Goal: Task Accomplishment & Management: Complete application form

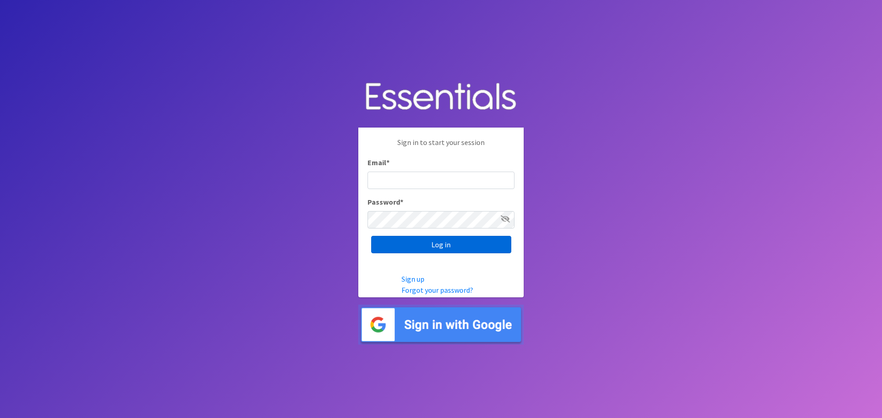
type input "[PERSON_NAME][EMAIL_ADDRESS][DOMAIN_NAME]"
click at [408, 245] on input "Log in" at bounding box center [441, 244] width 140 height 17
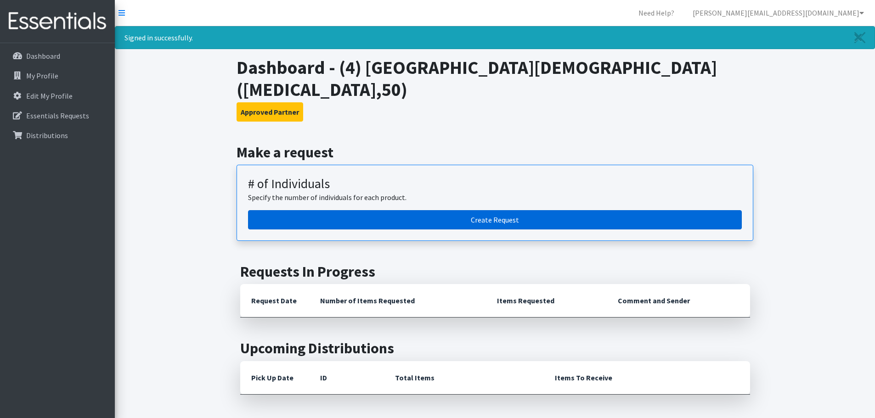
click at [489, 210] on link "Create Request" at bounding box center [495, 219] width 494 height 19
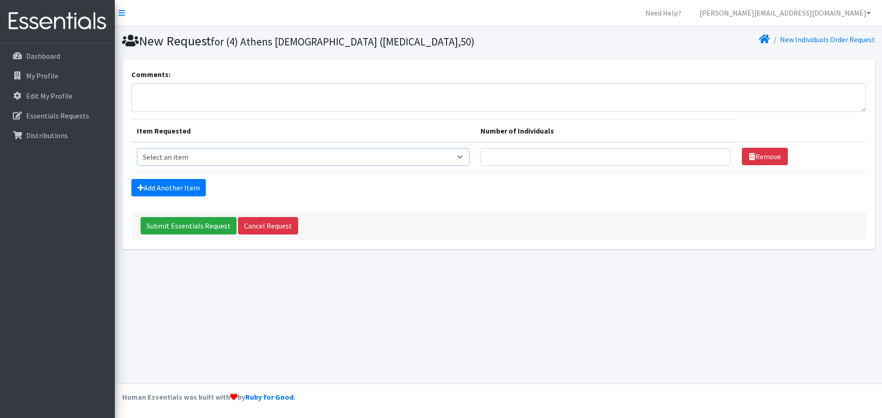
click at [204, 159] on select "Select an item A: Babies - Size 0 (Preemie) A: Babies - Size 01 (newborn) A: Ba…" at bounding box center [303, 156] width 333 height 17
select select "5610"
click at [137, 148] on select "Select an item A: Babies - Size 0 (Preemie) A: Babies - Size 01 (newborn) A: Ba…" at bounding box center [303, 156] width 333 height 17
click at [542, 158] on input "Number of Individuals" at bounding box center [605, 156] width 250 height 17
type input "3"
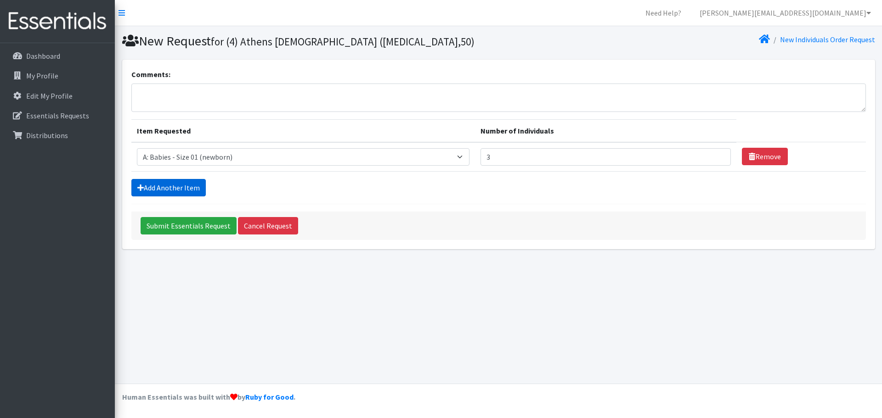
click at [164, 186] on link "Add Another Item" at bounding box center [168, 187] width 74 height 17
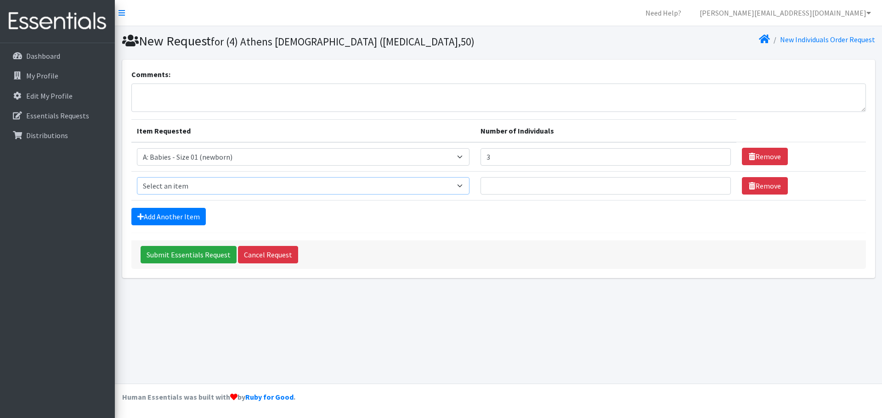
click at [164, 186] on select "Select an item A: Babies - Size 0 (Preemie) A: Babies - Size 01 (newborn) A: Ba…" at bounding box center [303, 185] width 333 height 17
select select "5611"
click at [137, 177] on select "Select an item A: Babies - Size 0 (Preemie) A: Babies - Size 01 (newborn) A: Ba…" at bounding box center [303, 185] width 333 height 17
click at [558, 180] on input "Number of Individuals" at bounding box center [605, 185] width 250 height 17
type input "3"
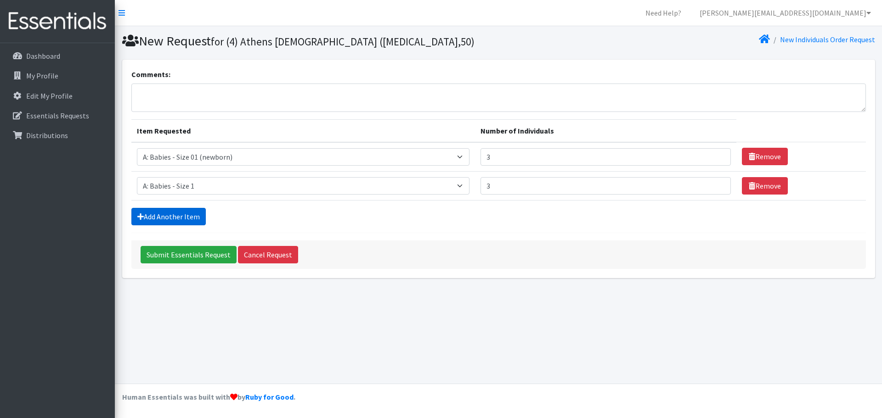
click at [175, 224] on link "Add Another Item" at bounding box center [168, 216] width 74 height 17
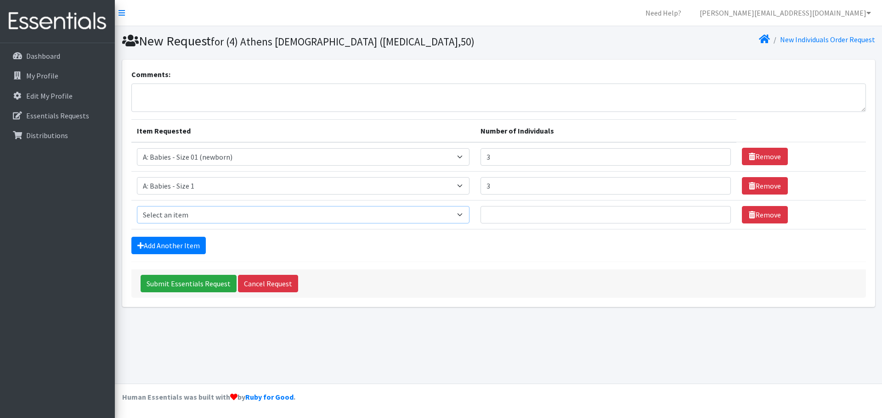
click at [175, 220] on select "Select an item A: Babies - Size 0 (Preemie) A: Babies - Size 01 (newborn) A: Ba…" at bounding box center [303, 214] width 333 height 17
select select "5612"
click at [137, 206] on select "Select an item A: Babies - Size 0 (Preemie) A: Babies - Size 01 (newborn) A: Ba…" at bounding box center [303, 214] width 333 height 17
click at [511, 214] on input "Number of Individuals" at bounding box center [605, 214] width 250 height 17
type input "3"
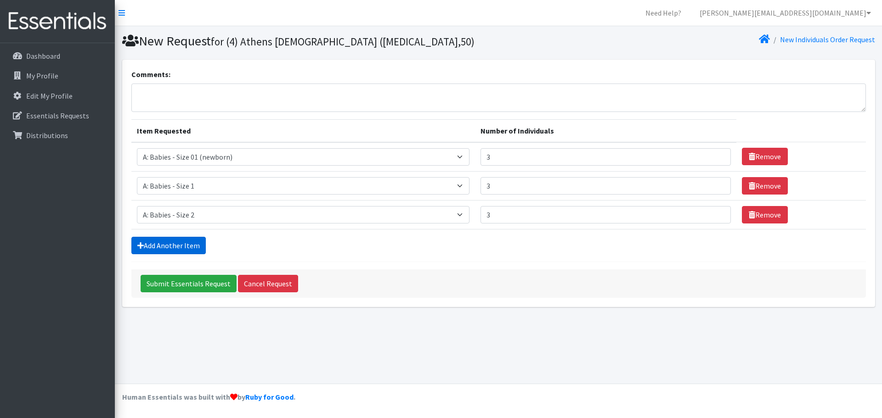
click at [147, 249] on link "Add Another Item" at bounding box center [168, 245] width 74 height 17
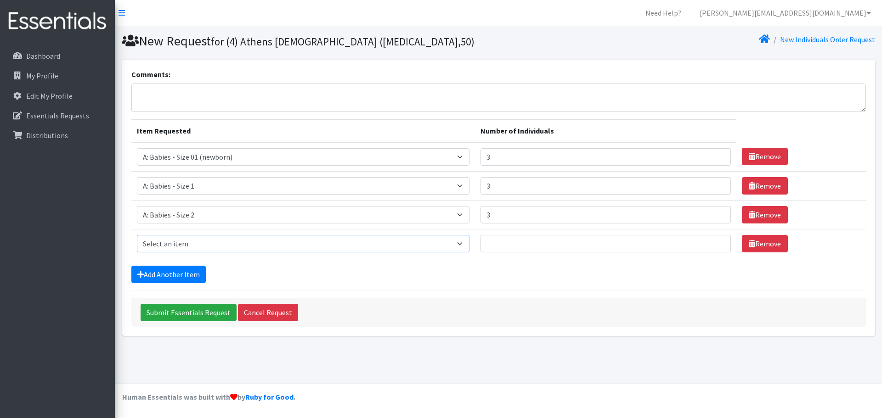
click at [151, 245] on select "Select an item A: Babies - Size 0 (Preemie) A: Babies - Size 01 (newborn) A: Ba…" at bounding box center [303, 243] width 333 height 17
select select "5613"
click at [137, 235] on select "Select an item A: Babies - Size 0 (Preemie) A: Babies - Size 01 (newborn) A: Ba…" at bounding box center [303, 243] width 333 height 17
click at [519, 246] on input "Number of Individuals" at bounding box center [605, 243] width 250 height 17
type input "6"
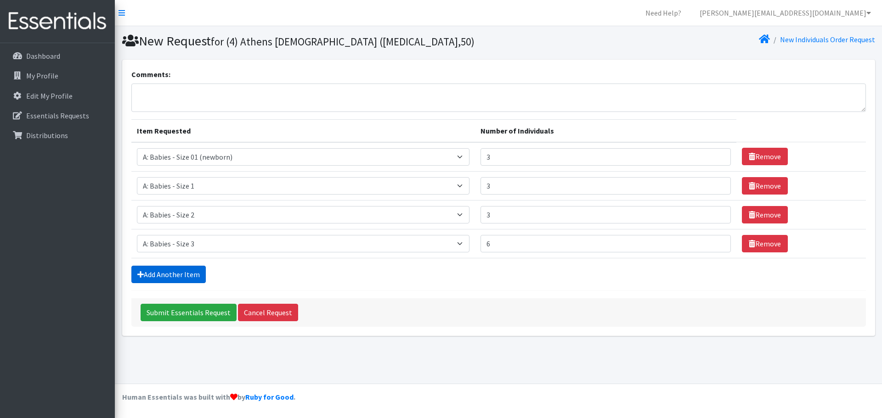
click at [166, 272] on link "Add Another Item" at bounding box center [168, 274] width 74 height 17
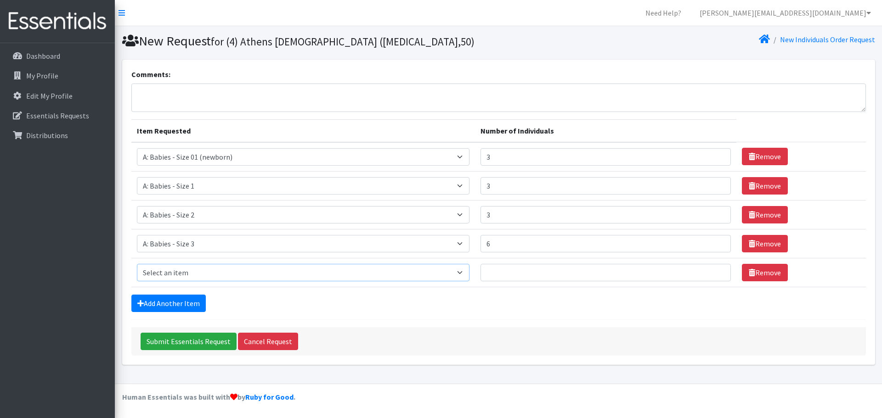
click at [166, 272] on select "Select an item A: Babies - Size 0 (Preemie) A: Babies - Size 01 (newborn) A: Ba…" at bounding box center [303, 272] width 333 height 17
select select "5614"
click at [137, 264] on select "Select an item A: Babies - Size 0 (Preemie) A: Babies - Size 01 (newborn) A: Ba…" at bounding box center [303, 272] width 333 height 17
click at [538, 279] on input "Number of Individuals" at bounding box center [605, 272] width 250 height 17
type input "6"
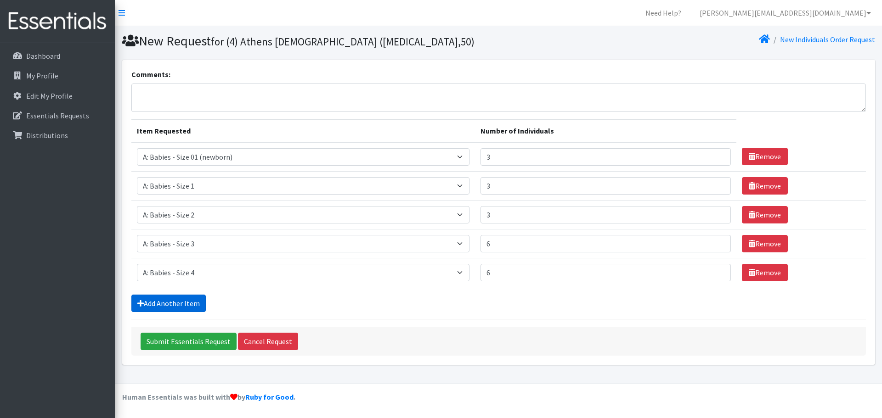
click at [155, 296] on link "Add Another Item" at bounding box center [168, 303] width 74 height 17
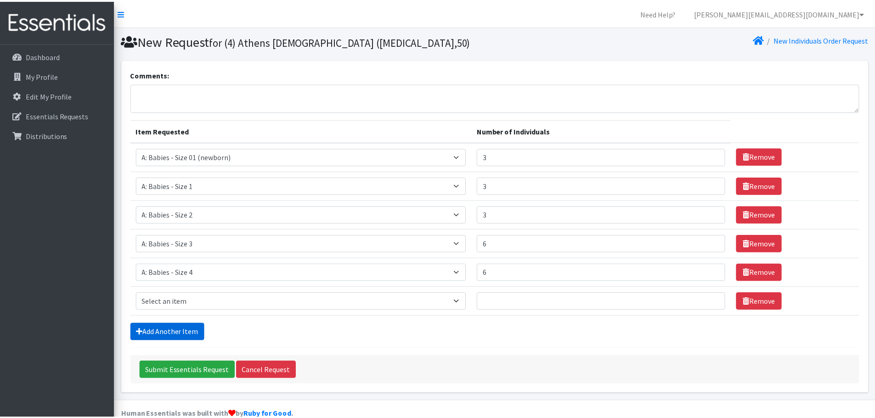
scroll to position [17, 0]
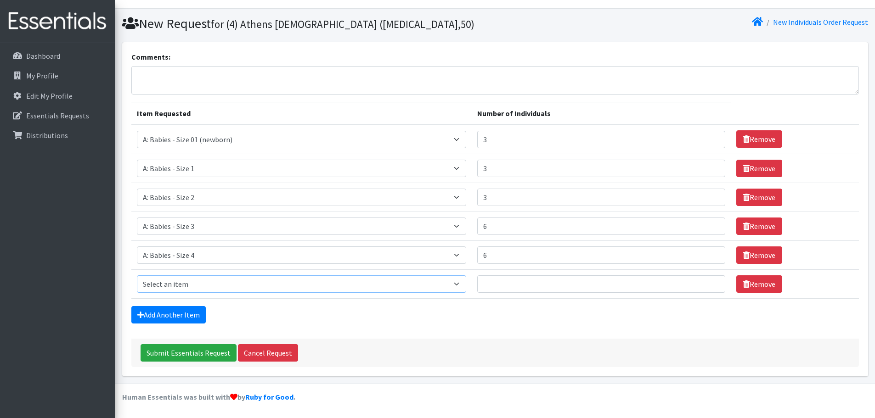
click at [160, 285] on select "Select an item A: Babies - Size 0 (Preemie) A: Babies - Size 01 (newborn) A: Ba…" at bounding box center [301, 284] width 329 height 17
select select "5616"
click at [137, 276] on select "Select an item A: Babies - Size 0 (Preemie) A: Babies - Size 01 (newborn) A: Ba…" at bounding box center [301, 284] width 329 height 17
click at [528, 277] on input "Number of Individuals" at bounding box center [601, 284] width 248 height 17
type input "9"
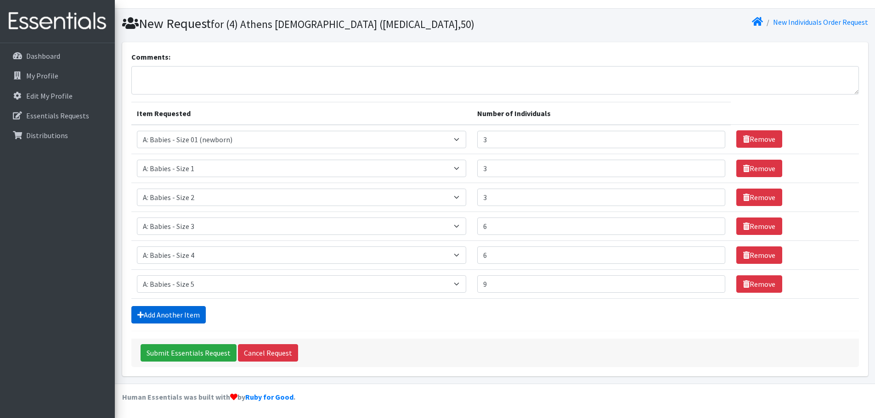
click at [184, 314] on link "Add Another Item" at bounding box center [168, 314] width 74 height 17
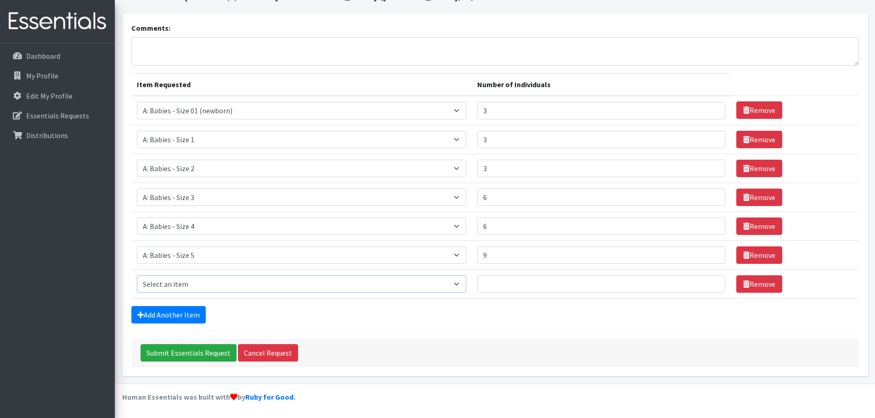
click at [182, 286] on select "Select an item A: Babies - Size 0 (Preemie) A: Babies - Size 01 (newborn) A: Ba…" at bounding box center [301, 284] width 329 height 17
select select "5617"
click at [137, 276] on select "Select an item A: Babies - Size 0 (Preemie) A: Babies - Size 01 (newborn) A: Ba…" at bounding box center [301, 284] width 329 height 17
click at [536, 282] on input "Number of Individuals" at bounding box center [601, 284] width 248 height 17
type input "9"
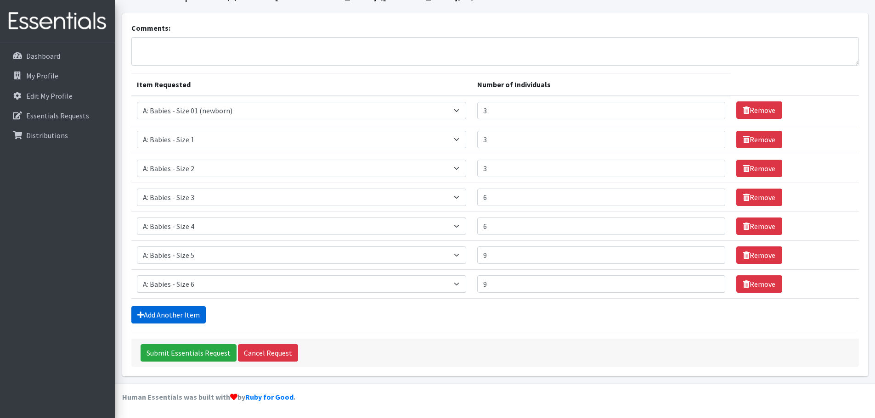
click at [150, 316] on link "Add Another Item" at bounding box center [168, 314] width 74 height 17
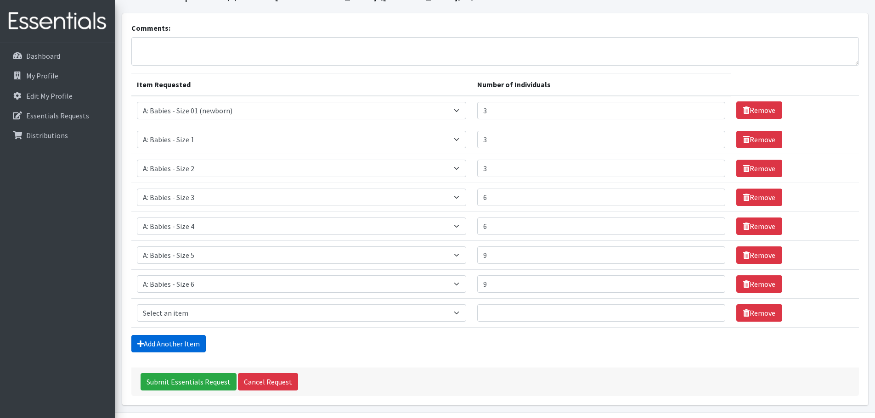
scroll to position [75, 0]
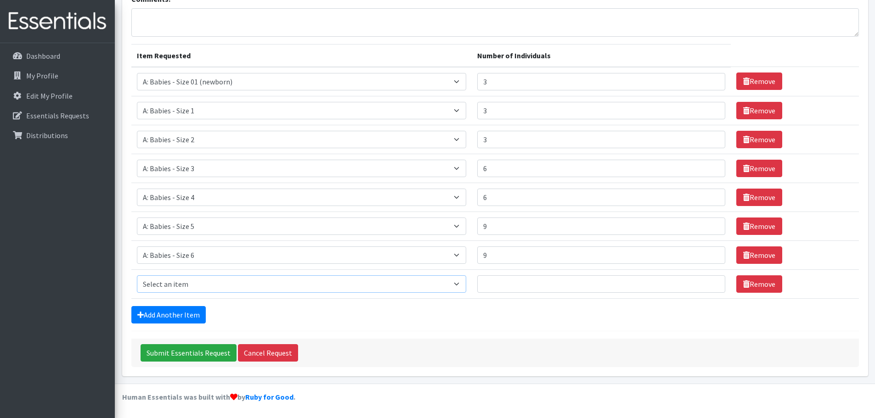
click at [186, 279] on select "Select an item A: Babies - Size 0 (Preemie) A: Babies - Size 01 (newborn) A: Ba…" at bounding box center [301, 284] width 329 height 17
select select "8888"
click at [137, 276] on select "Select an item A: Babies - Size 0 (Preemie) A: Babies - Size 01 (newborn) A: Ba…" at bounding box center [301, 284] width 329 height 17
click at [553, 293] on input "Number of Individuals" at bounding box center [601, 284] width 248 height 17
type input "9"
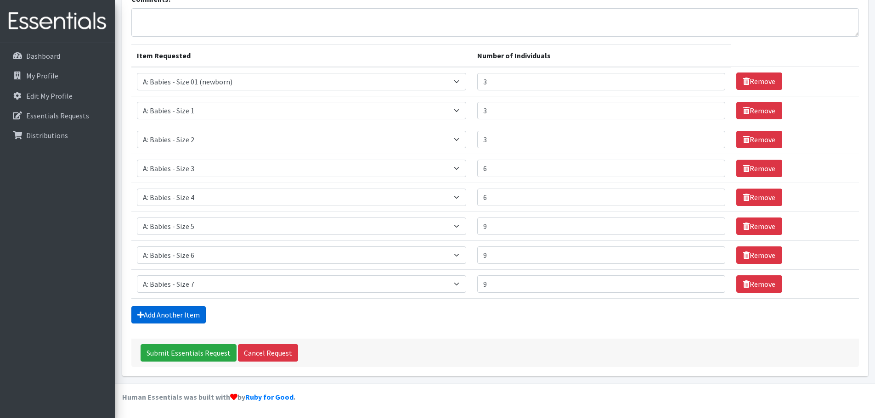
click at [197, 316] on link "Add Another Item" at bounding box center [168, 314] width 74 height 17
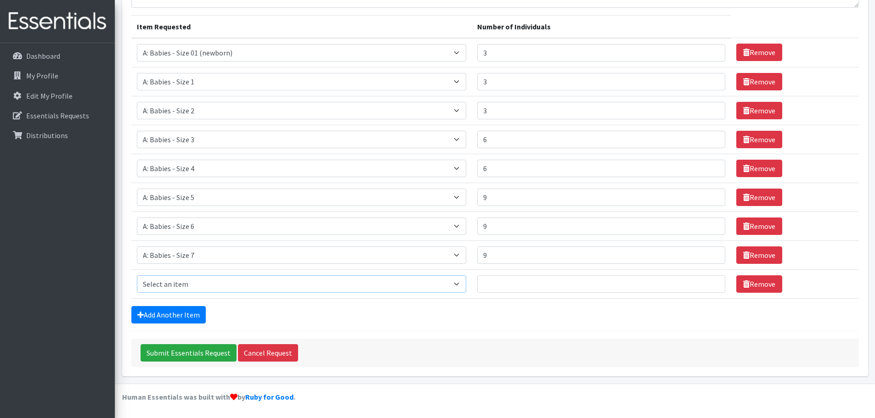
click at [193, 281] on select "Select an item A: Babies - Size 0 (Preemie) A: Babies - Size 01 (newborn) A: Ba…" at bounding box center [301, 284] width 329 height 17
select select "5597"
click at [137, 276] on select "Select an item A: Babies - Size 0 (Preemie) A: Babies - Size 01 (newborn) A: Ba…" at bounding box center [301, 284] width 329 height 17
click at [528, 292] on input "Number of Individuals" at bounding box center [601, 284] width 248 height 17
type input "6"
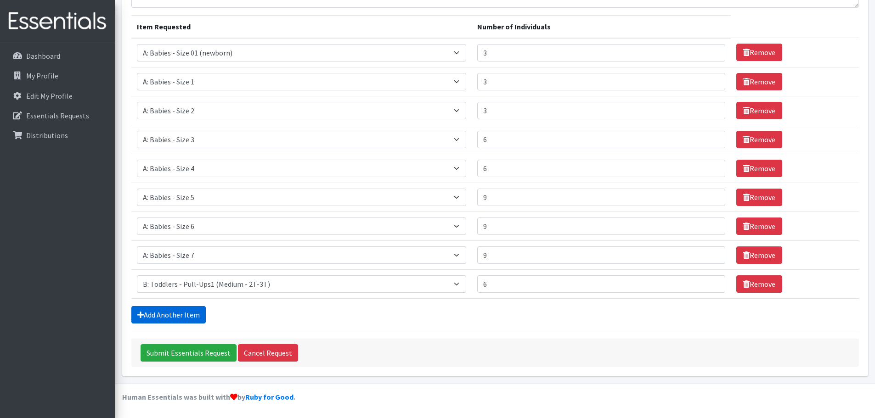
click at [143, 319] on link "Add Another Item" at bounding box center [168, 314] width 74 height 17
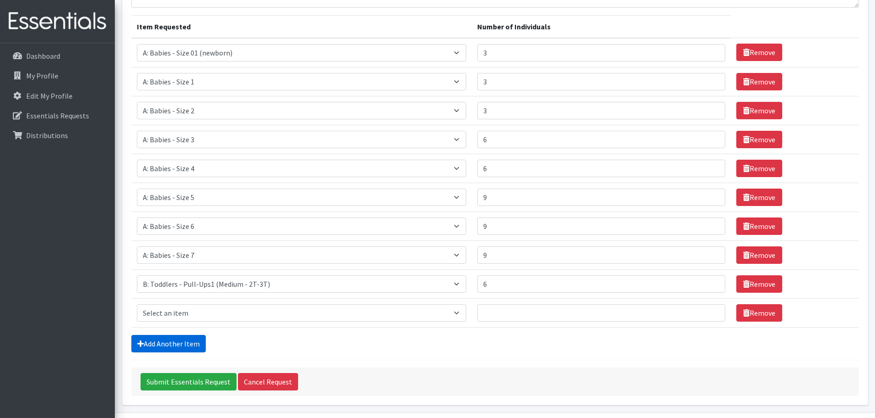
scroll to position [133, 0]
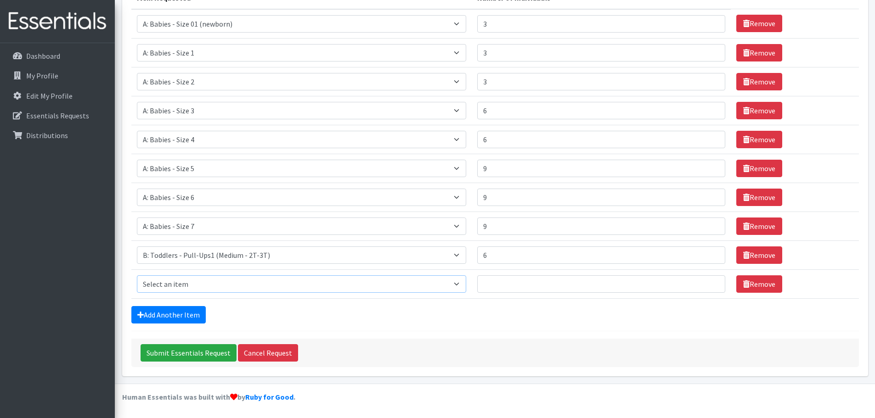
click at [161, 288] on select "Select an item A: Babies - Size 0 (Preemie) A: Babies - Size 01 (newborn) A: Ba…" at bounding box center [301, 284] width 329 height 17
select select "5598"
click at [137, 276] on select "Select an item A: Babies - Size 0 (Preemie) A: Babies - Size 01 (newborn) A: Ba…" at bounding box center [301, 284] width 329 height 17
click at [526, 283] on input "Number of Individuals" at bounding box center [601, 284] width 248 height 17
type input "6"
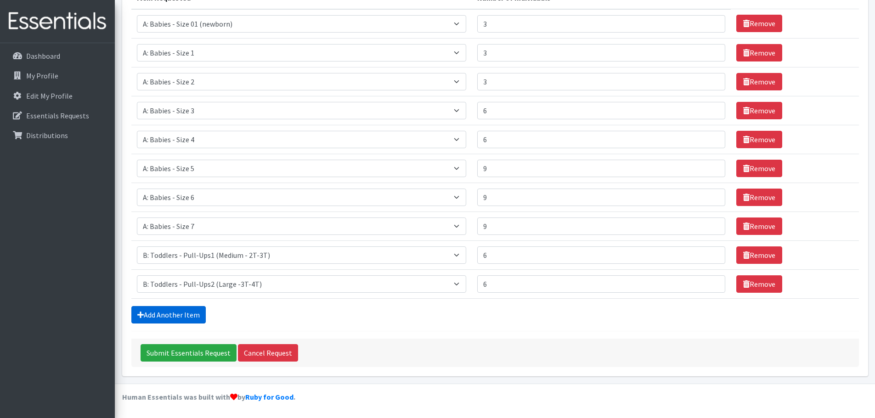
click at [171, 311] on link "Add Another Item" at bounding box center [168, 314] width 74 height 17
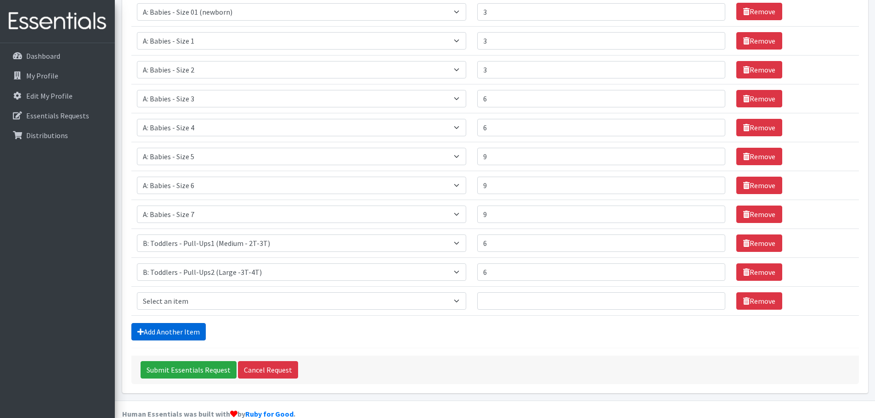
scroll to position [162, 0]
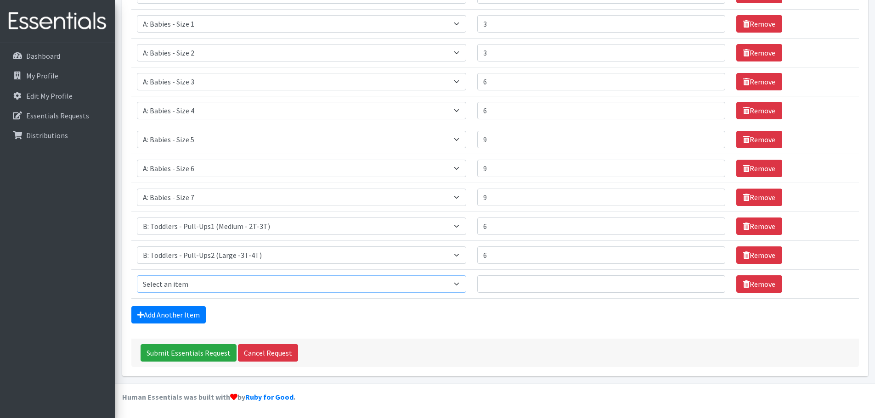
click at [169, 291] on select "Select an item A: Babies - Size 0 (Preemie) A: Babies - Size 01 (newborn) A: Ba…" at bounding box center [301, 284] width 329 height 17
select select "5599"
click at [137, 276] on select "Select an item A: Babies - Size 0 (Preemie) A: Babies - Size 01 (newborn) A: Ba…" at bounding box center [301, 284] width 329 height 17
click at [496, 284] on input "Number of Individuals" at bounding box center [601, 284] width 248 height 17
type input "6"
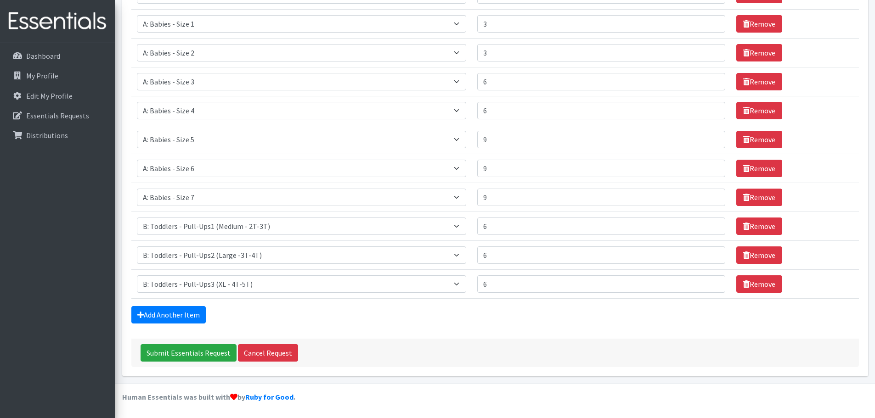
click at [525, 328] on form "Comments: Item Requested Number of Individuals Item Requested Select an item A:…" at bounding box center [495, 137] width 728 height 461
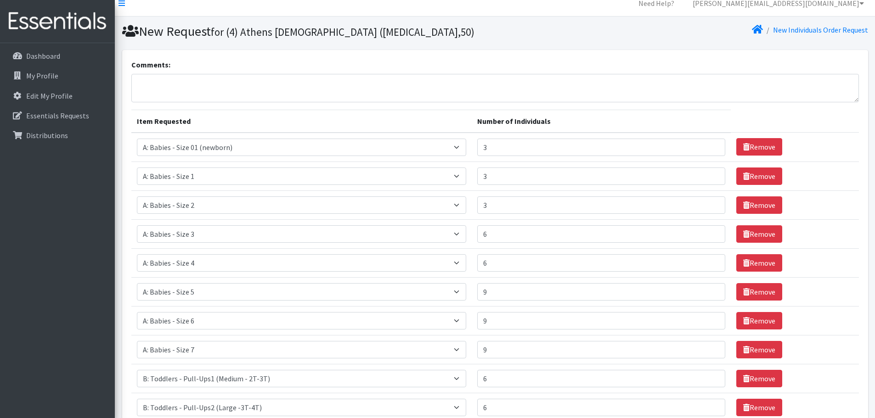
scroll to position [16, 0]
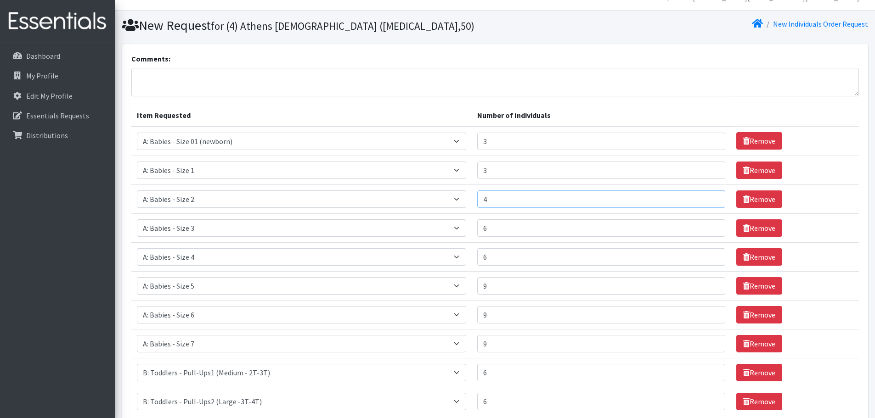
type input "4"
click at [710, 197] on input "4" at bounding box center [601, 199] width 248 height 17
type input "4"
click at [710, 168] on input "4" at bounding box center [601, 170] width 248 height 17
type input "4"
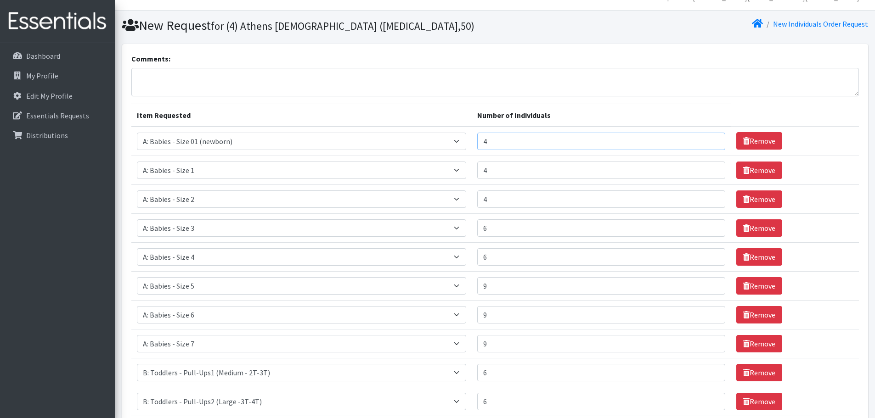
click at [711, 138] on input "4" at bounding box center [601, 141] width 248 height 17
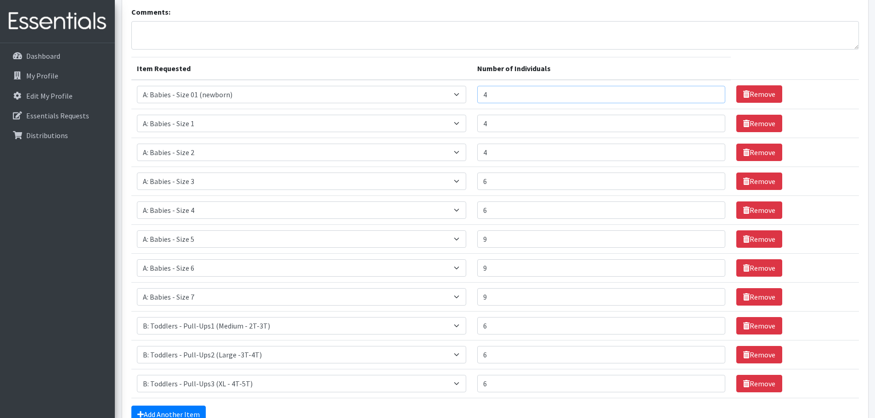
scroll to position [63, 0]
type input "10"
click at [709, 265] on input "10" at bounding box center [601, 267] width 248 height 17
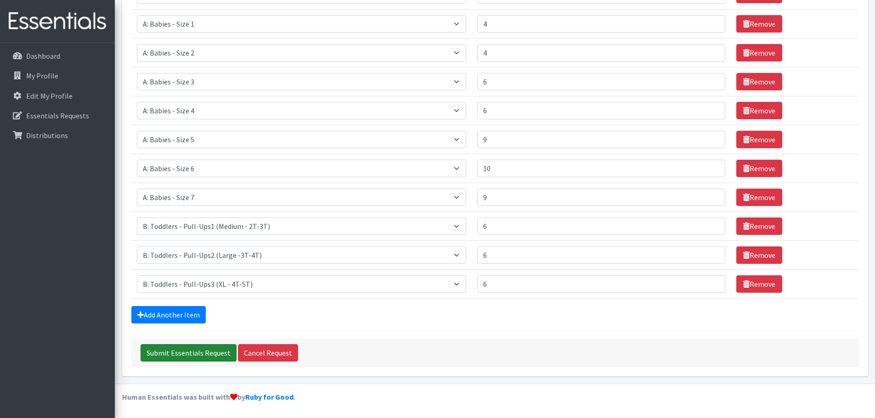
click at [165, 350] on input "Submit Essentials Request" at bounding box center [189, 352] width 96 height 17
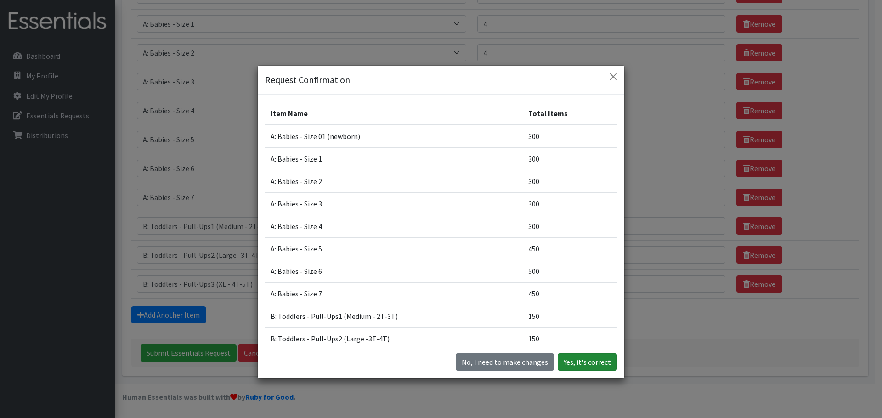
click at [604, 357] on button "Yes, it's correct" at bounding box center [587, 362] width 59 height 17
